Goal: Task Accomplishment & Management: Manage account settings

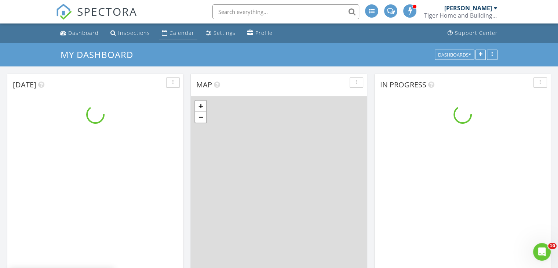
scroll to position [771, 569]
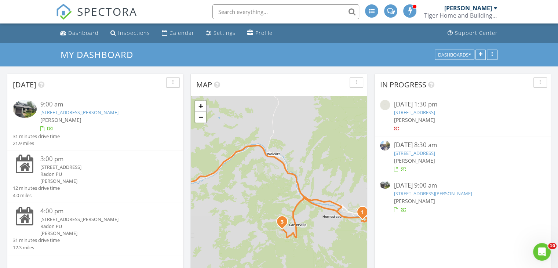
click at [412, 153] on link "3000 Eaglebend Dr 19, Avon, CO 81620" at bounding box center [414, 153] width 41 height 7
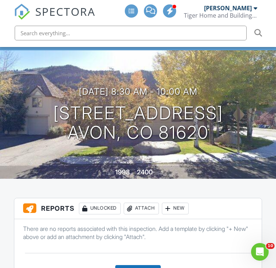
scroll to position [47, 0]
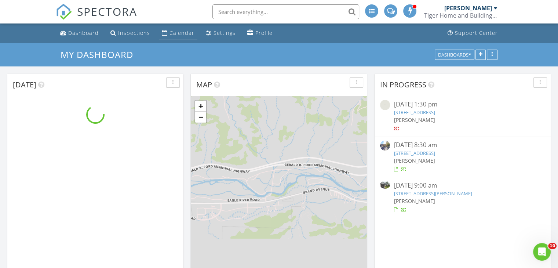
scroll to position [771, 569]
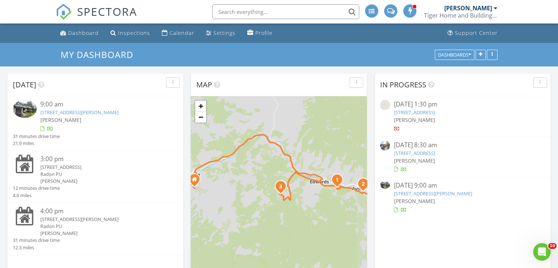
click at [416, 153] on link "3000 Eaglebend Dr 19, Avon, CO 81620" at bounding box center [414, 153] width 41 height 7
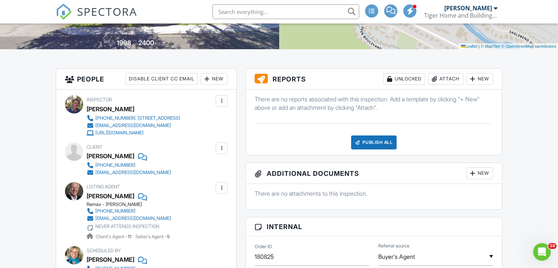
click at [448, 79] on div "Attach" at bounding box center [445, 79] width 35 height 12
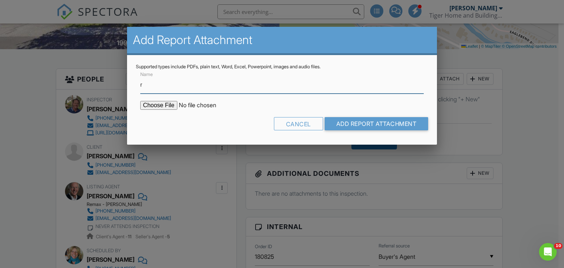
type input "radon"
click at [165, 106] on input "file" at bounding box center [202, 105] width 125 height 9
type input "C:\fakepath\Radon - 3000-Eagle-Bend-Rd-19.pdf"
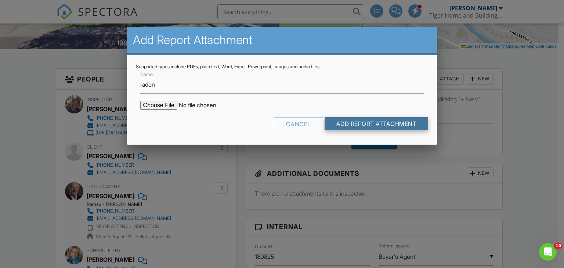
click at [381, 122] on input "Add Report Attachment" at bounding box center [376, 123] width 104 height 13
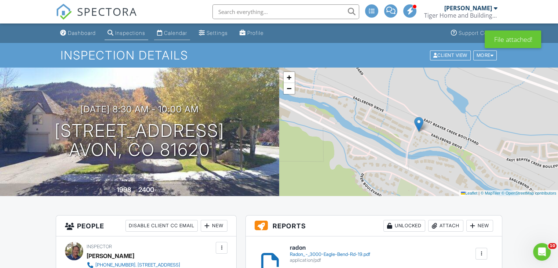
click at [178, 31] on div "Calendar" at bounding box center [175, 33] width 23 height 6
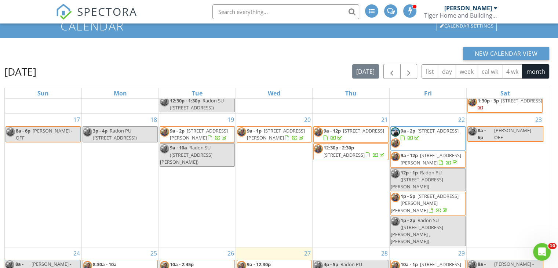
scroll to position [73, 0]
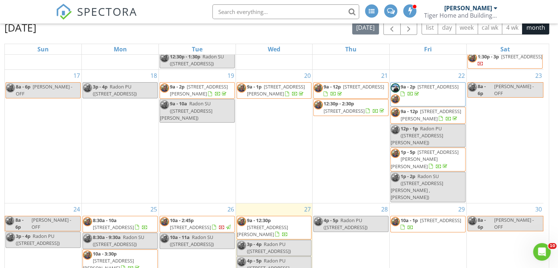
click at [272, 217] on link "9a - 12:30p [STREET_ADDRESS][PERSON_NAME]" at bounding box center [262, 227] width 51 height 21
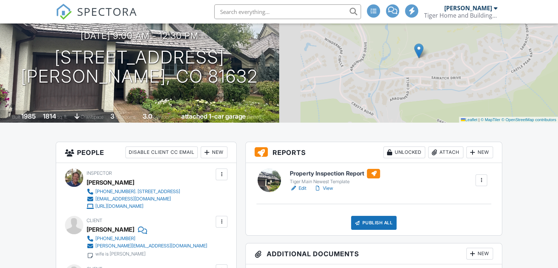
click at [327, 187] on link "View" at bounding box center [323, 188] width 19 height 7
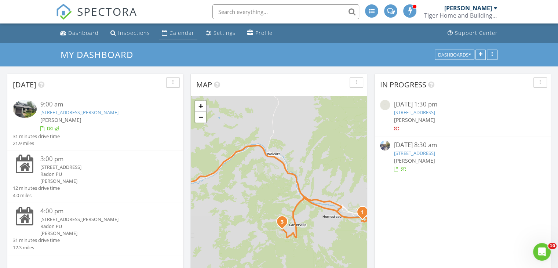
click at [172, 34] on div "Calendar" at bounding box center [182, 32] width 25 height 7
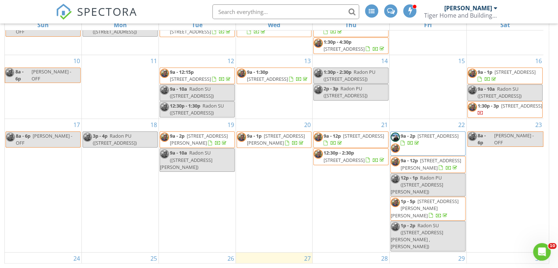
scroll to position [167, 0]
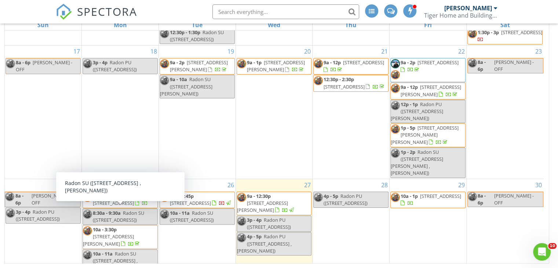
click at [114, 226] on span "10a - 3:30p" at bounding box center [105, 229] width 24 height 7
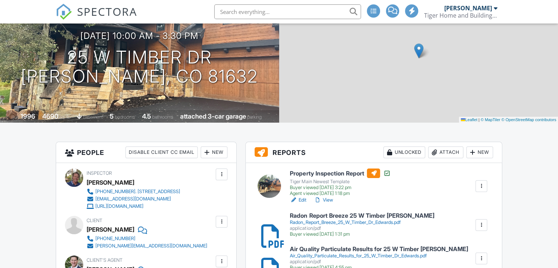
scroll to position [147, 0]
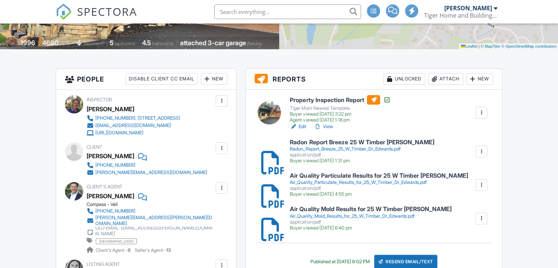
click at [326, 181] on div "Air_Quality_Particulate_Results_for_25_W_Timber_Dr_Edwards.pdf" at bounding box center [379, 182] width 178 height 6
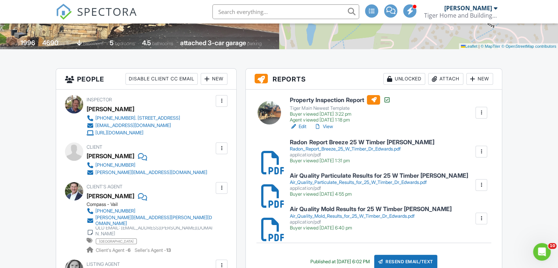
scroll to position [0, 0]
click at [316, 215] on div "Air_Quality_Mold_Results_for_25_W_Timber_Dr_Edwards.pdf" at bounding box center [370, 216] width 161 height 6
click at [305, 147] on div "Radon_Report_Breeze_25_W_Timber_Dr_Edwards.pdf" at bounding box center [362, 149] width 144 height 6
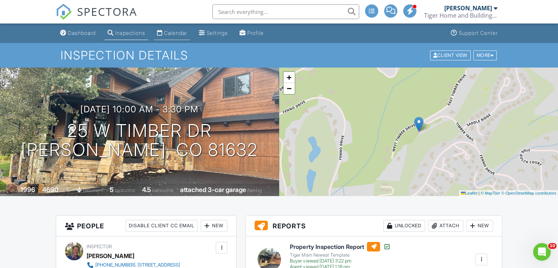
click at [178, 32] on div "Calendar" at bounding box center [175, 33] width 23 height 6
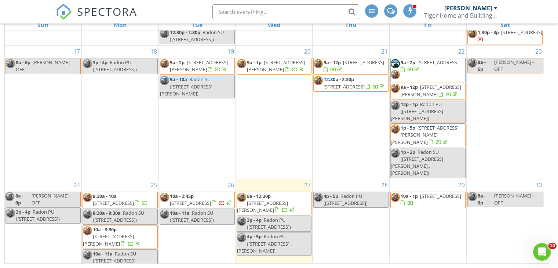
scroll to position [130, 0]
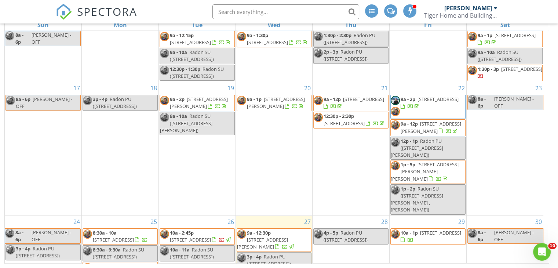
click at [432, 161] on span "1163 Winslow Rd , Edwards 81632" at bounding box center [425, 171] width 68 height 21
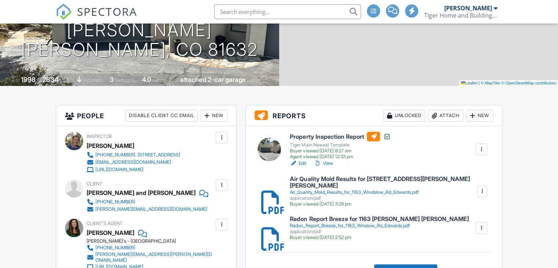
click at [342, 189] on div "Air_Quality_Mold_Results_for_1163_Windslow_Rd_Edwards.pdf" at bounding box center [383, 192] width 187 height 6
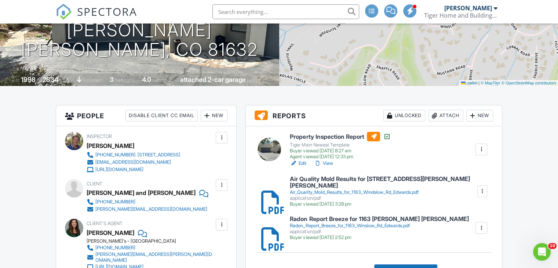
click at [343, 223] on div "Radon_Report_Breeze_for_1163_Winslow_Rd_Edwards.pdf" at bounding box center [379, 226] width 179 height 6
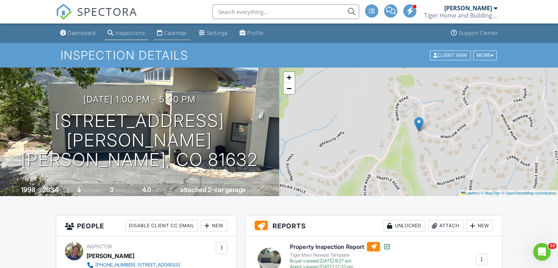
click at [186, 32] on div "Calendar" at bounding box center [175, 33] width 23 height 6
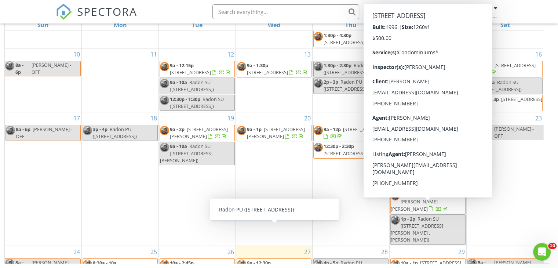
scroll to position [94, 0]
